Goal: Information Seeking & Learning: Learn about a topic

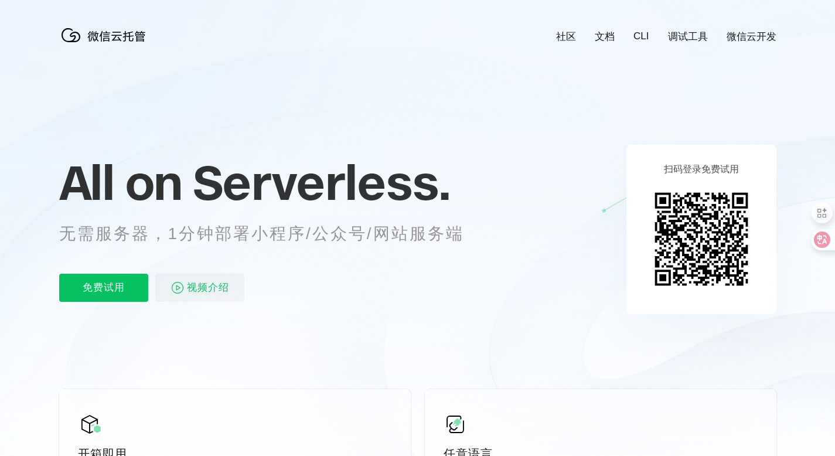
click at [572, 39] on link "社区" at bounding box center [566, 36] width 20 height 13
click at [697, 30] on link "调试工具" at bounding box center [688, 36] width 40 height 13
click at [633, 42] on div "社区 文档 CLI 调试工具 微信云开发" at bounding box center [656, 36] width 238 height 13
click at [637, 42] on div "社区 文档 CLI 调试工具 微信云开发" at bounding box center [656, 36] width 238 height 13
click at [641, 35] on link "CLI" at bounding box center [640, 36] width 15 height 12
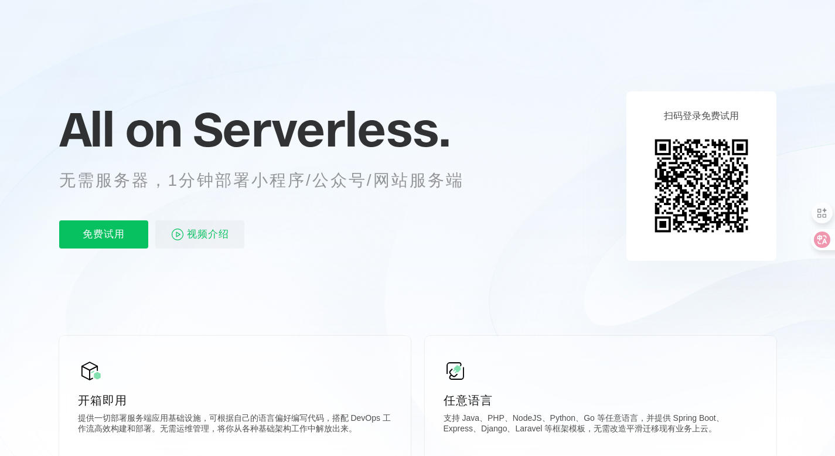
scroll to position [55, 0]
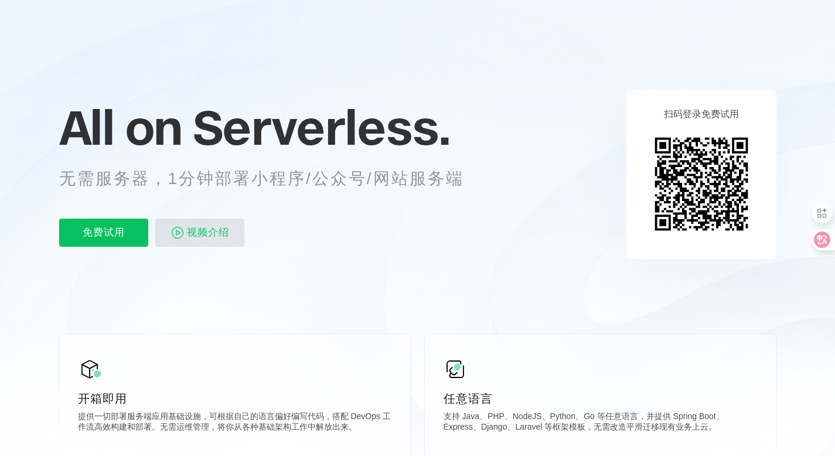
click at [213, 238] on span "视频介绍" at bounding box center [208, 233] width 42 height 28
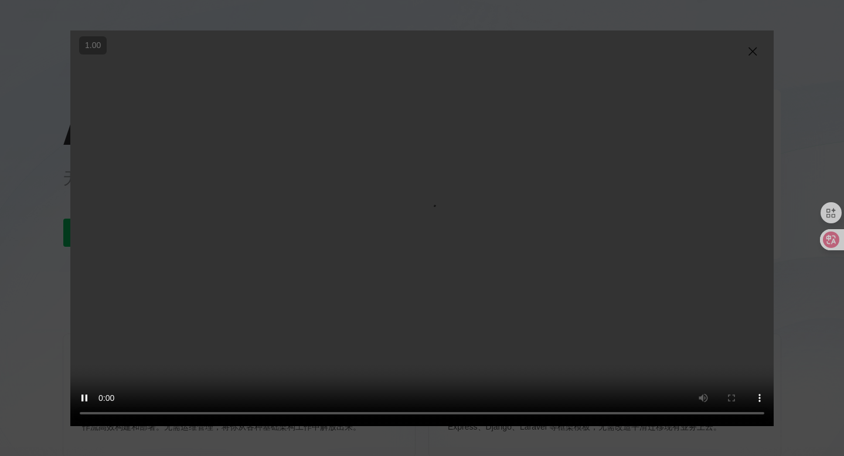
click at [366, 268] on video "抱歉，您的浏览器暂不支持播放此视频" at bounding box center [421, 227] width 703 height 395
click at [753, 50] on img at bounding box center [752, 52] width 14 height 14
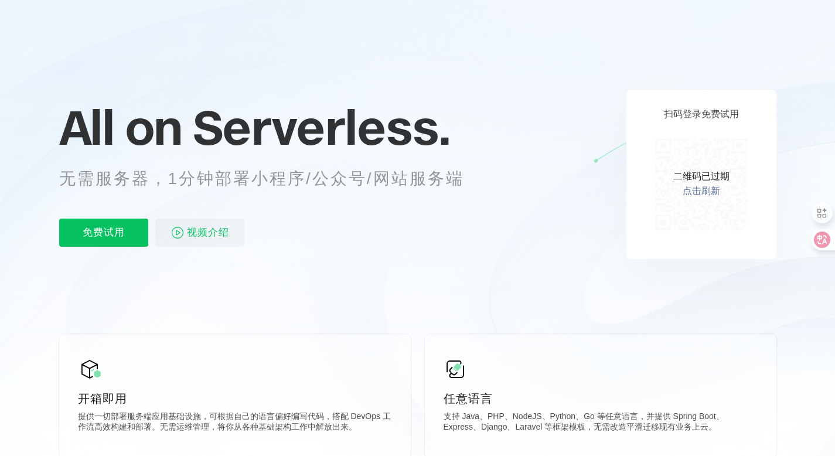
click at [707, 193] on link "点击刷新" at bounding box center [701, 191] width 37 height 12
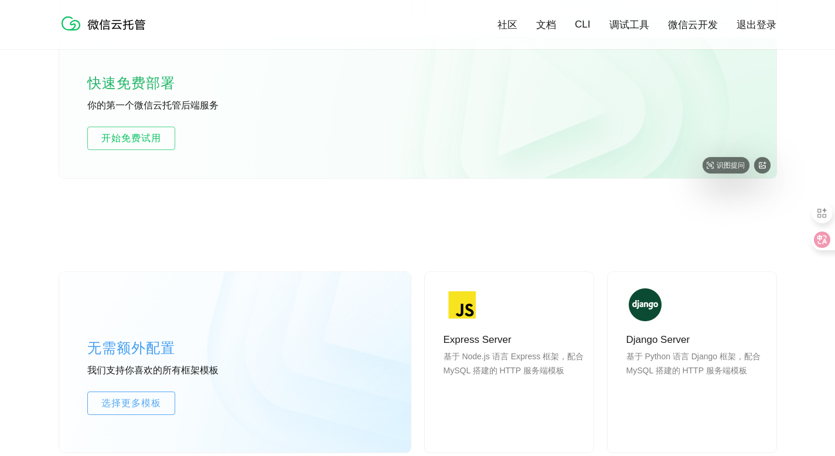
scroll to position [765, 0]
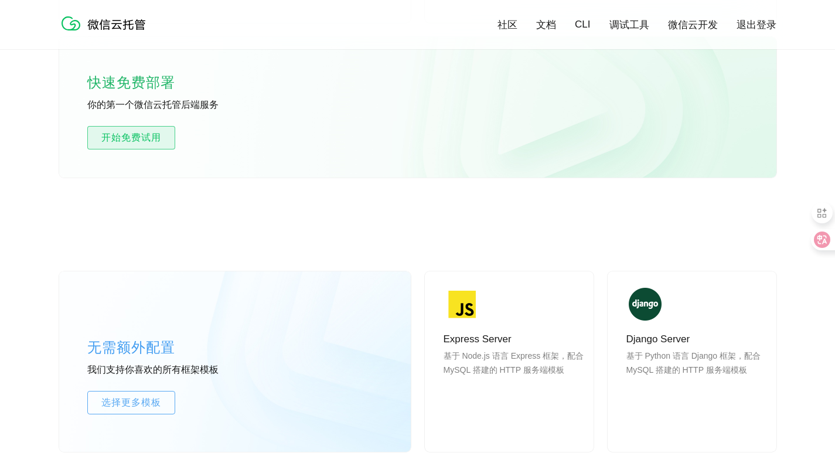
click at [148, 143] on span "开始免费试用" at bounding box center [131, 138] width 87 height 14
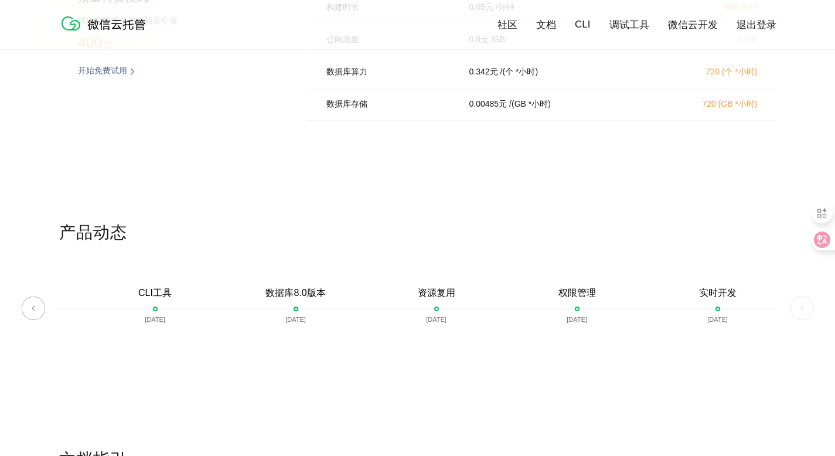
scroll to position [2690, 0]
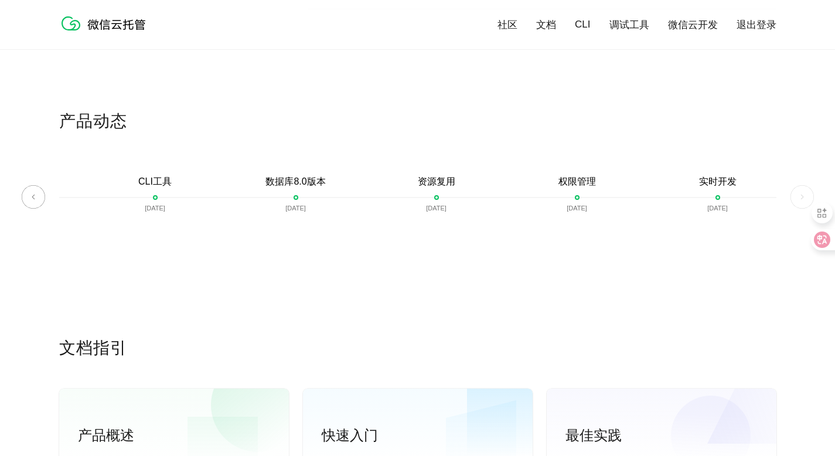
click at [799, 193] on img at bounding box center [801, 196] width 23 height 23
click at [794, 196] on img at bounding box center [801, 196] width 23 height 23
click at [39, 195] on img at bounding box center [33, 196] width 23 height 23
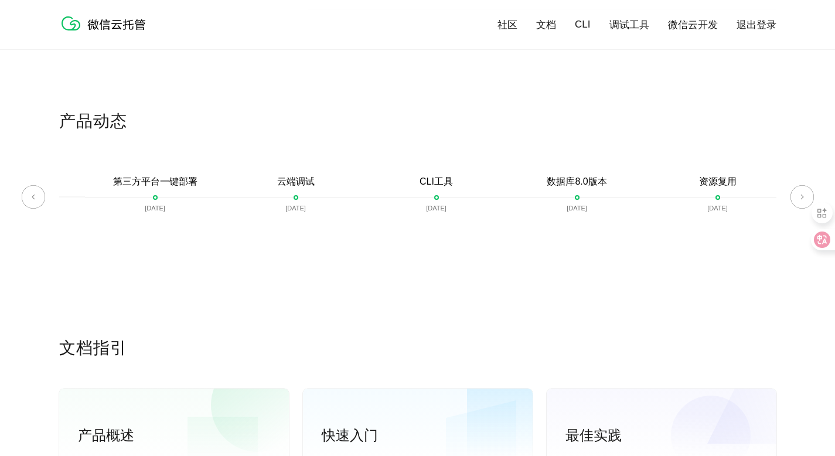
click at [39, 195] on img at bounding box center [33, 196] width 23 height 23
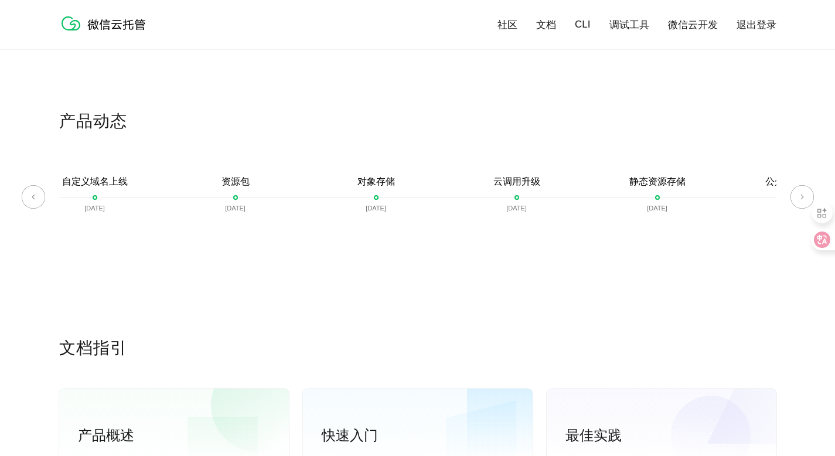
click at [39, 195] on img at bounding box center [33, 196] width 23 height 23
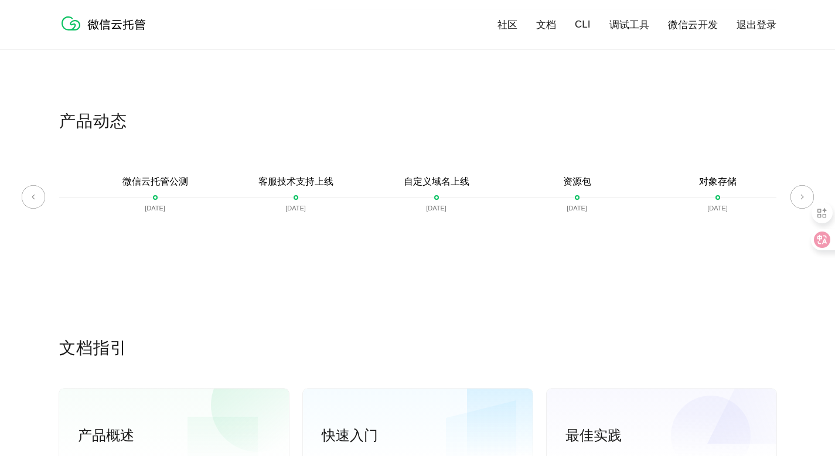
click at [39, 195] on img at bounding box center [33, 196] width 23 height 23
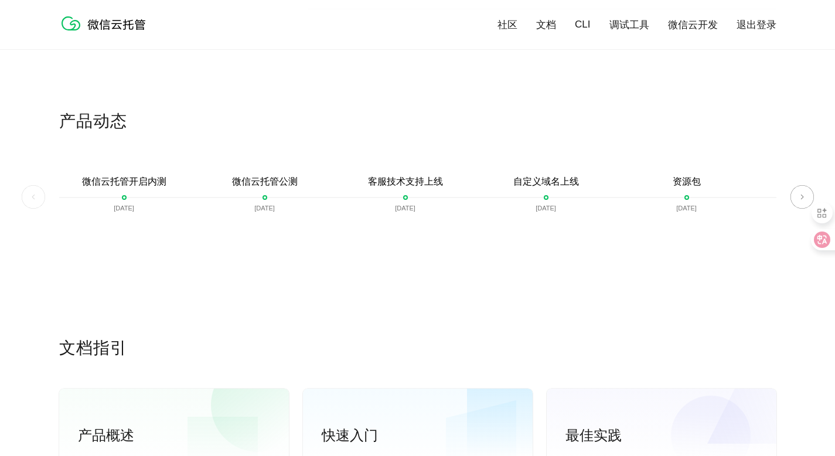
click at [39, 195] on img at bounding box center [33, 196] width 23 height 23
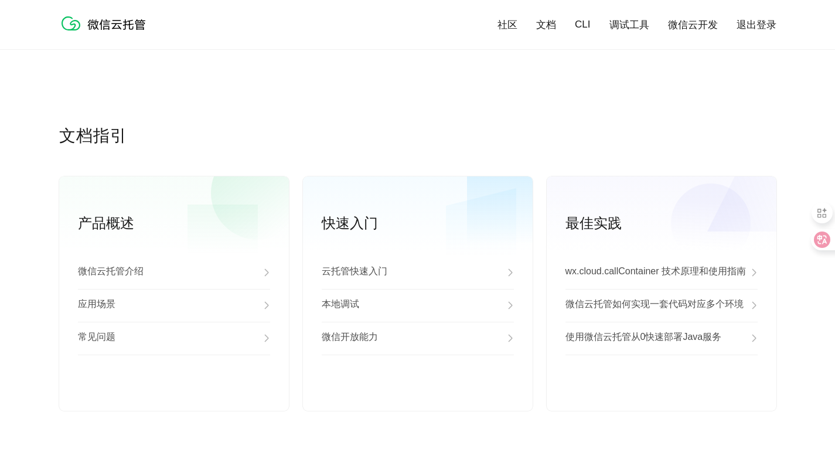
scroll to position [2948, 0]
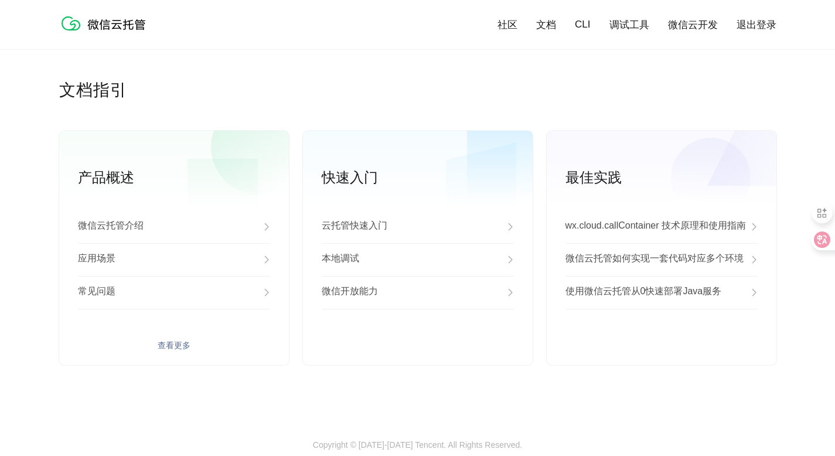
click at [159, 236] on div "微信云托管介绍" at bounding box center [174, 226] width 192 height 33
click at [217, 263] on div "应用场景" at bounding box center [174, 259] width 192 height 33
click at [193, 294] on div "常见问题" at bounding box center [174, 292] width 192 height 33
click at [366, 234] on p "云托管快速入门" at bounding box center [355, 227] width 66 height 14
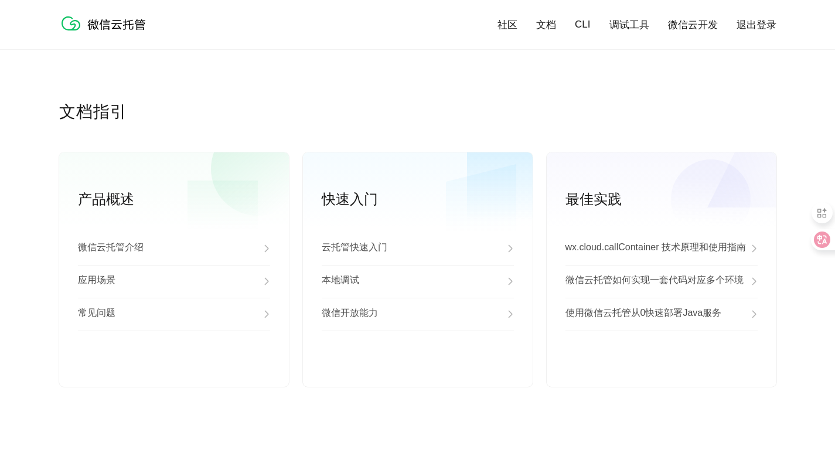
click at [506, 26] on link "社区" at bounding box center [507, 24] width 20 height 13
click at [370, 255] on p "云托管快速入门" at bounding box center [355, 248] width 66 height 14
click at [363, 320] on p "微信开放能力" at bounding box center [350, 314] width 56 height 14
